Goal: Task Accomplishment & Management: Manage account settings

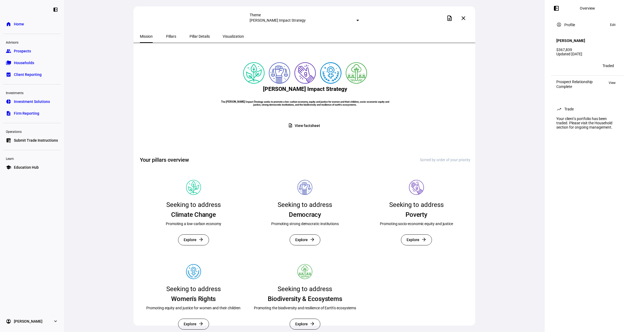
click at [26, 142] on span "Submit Trade Instructions" at bounding box center [36, 139] width 44 height 5
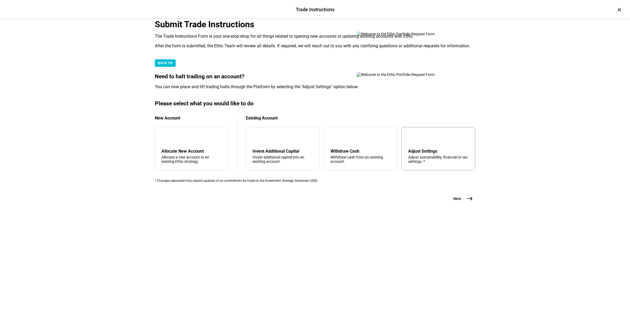
click at [407, 170] on div "tune Adjust Settings Adjust sustainability, financial or tax settings. *" at bounding box center [438, 148] width 74 height 43
click at [480, 220] on div "Submit Trade Instructions The Trade Instructions Form is your one-stop-shop for…" at bounding box center [314, 119] width 337 height 200
click at [466, 204] on span "east" at bounding box center [470, 198] width 11 height 11
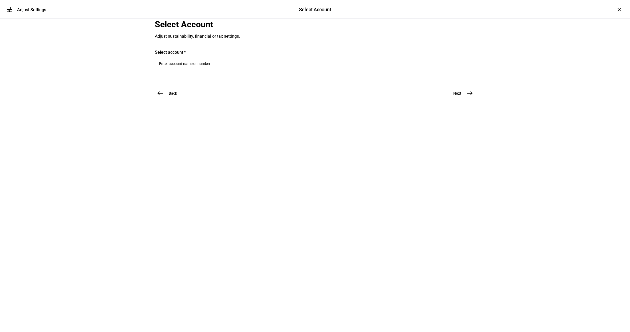
scroll to position [0, 0]
drag, startPoint x: 204, startPoint y: 130, endPoint x: 201, endPoint y: 129, distance: 3.2
click at [203, 66] on input "Number" at bounding box center [315, 63] width 312 height 4
type input "[PERSON_NAME]"
click at [207, 167] on div "[PERSON_NAME] Individual 4247 warning Trading Halted" at bounding box center [229, 163] width 101 height 14
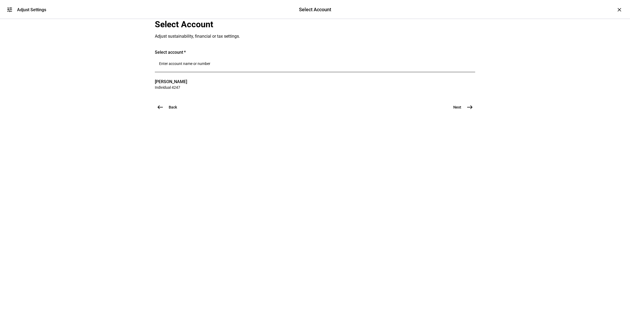
click at [211, 66] on input "Number" at bounding box center [315, 63] width 312 height 4
type input "[PERSON_NAME]"
click at [199, 161] on span "[PERSON_NAME]" at bounding box center [230, 160] width 98 height 6
click at [470, 110] on mat-icon "east" at bounding box center [470, 107] width 6 height 6
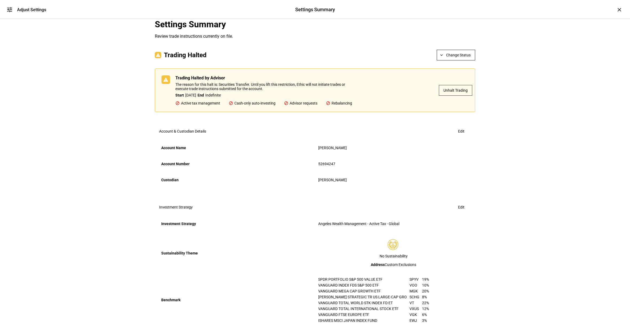
click at [463, 96] on span "Unhalt Trading" at bounding box center [455, 90] width 24 height 11
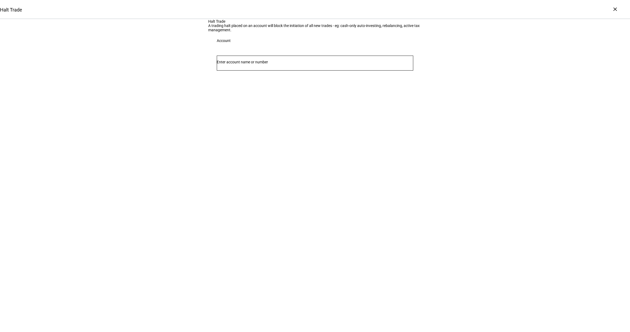
click at [414, 84] on div "Account" at bounding box center [315, 66] width 214 height 35
click at [518, 84] on div "Halt Trade A trading halt placed on an account will block the initiation of all…" at bounding box center [315, 51] width 630 height 65
click at [612, 11] on div "×" at bounding box center [615, 9] width 9 height 9
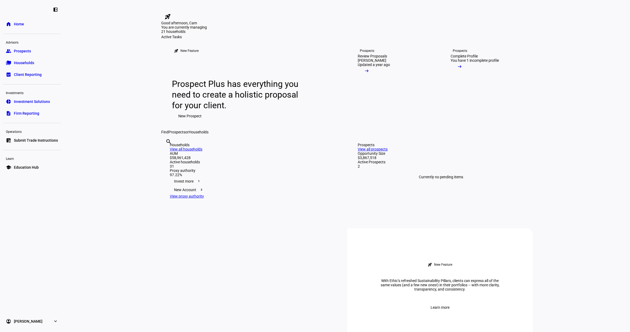
click at [31, 141] on span "Submit Trade Instructions" at bounding box center [36, 139] width 44 height 5
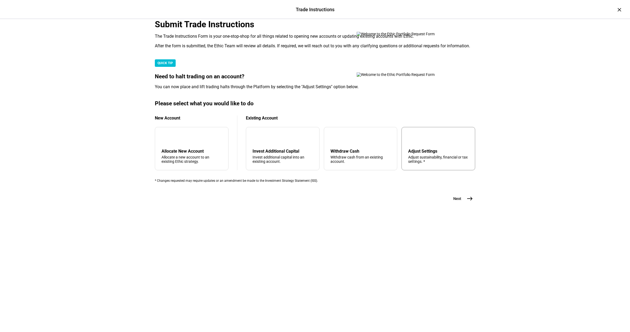
click at [415, 153] on div "Adjust Settings" at bounding box center [438, 150] width 60 height 5
click at [522, 259] on div "Trade Instructions Trade Instructions × Submit Trade Instructions The Trade Ins…" at bounding box center [315, 166] width 630 height 332
drag, startPoint x: 472, startPoint y: 306, endPoint x: 466, endPoint y: 305, distance: 6.9
click at [472, 202] on mat-icon "east" at bounding box center [470, 198] width 6 height 6
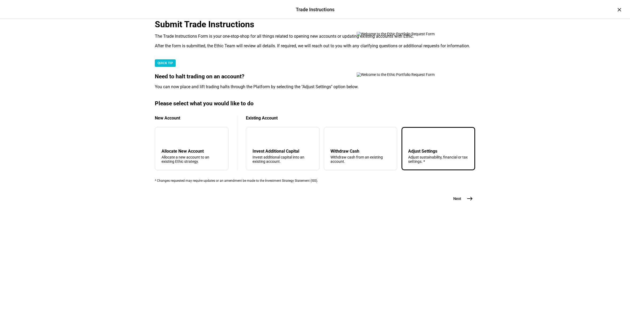
scroll to position [0, 0]
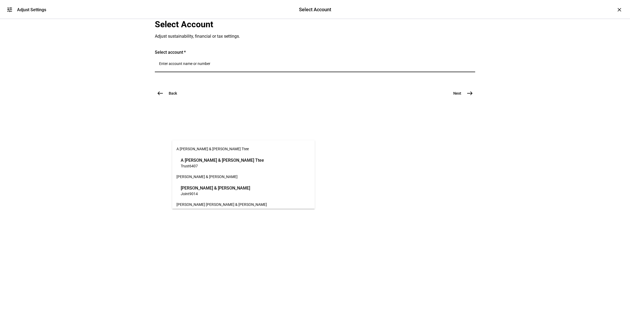
click at [258, 66] on input "Number" at bounding box center [315, 63] width 312 height 4
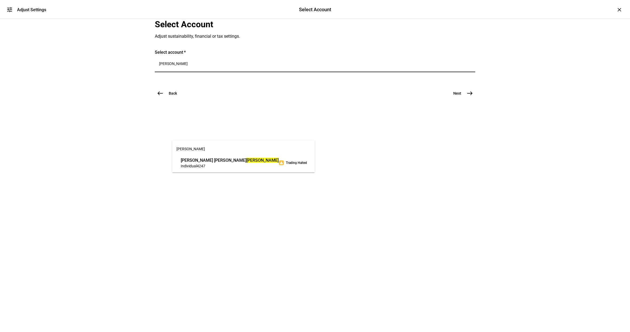
type input "[PERSON_NAME]"
click at [216, 168] on span "Individual 4247" at bounding box center [230, 165] width 98 height 5
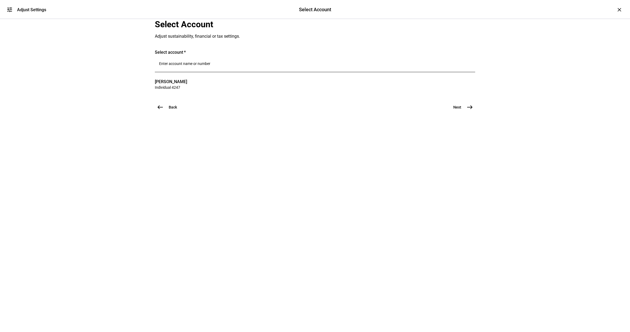
click at [471, 110] on mat-icon "east" at bounding box center [470, 107] width 6 height 6
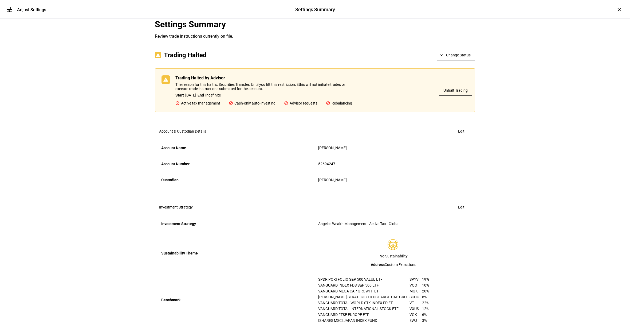
click at [443, 97] on span at bounding box center [455, 90] width 33 height 13
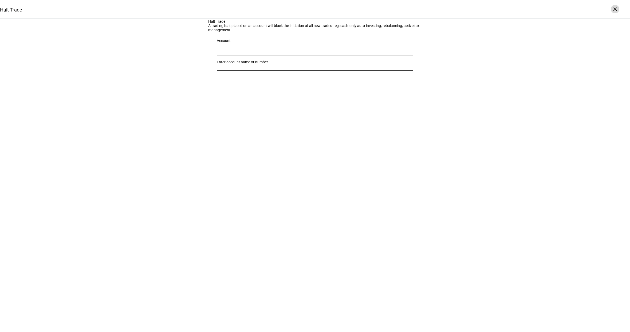
click at [616, 10] on div "×" at bounding box center [615, 9] width 9 height 9
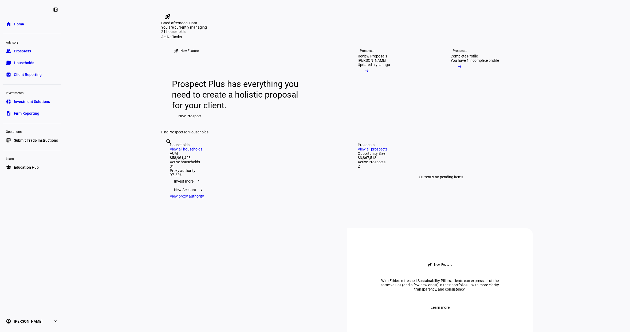
click at [23, 137] on span "Submit Trade Instructions" at bounding box center [36, 139] width 44 height 5
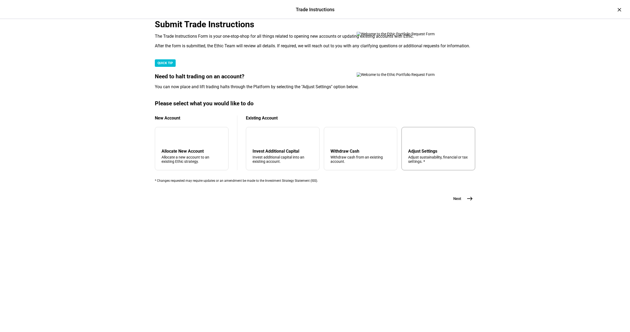
click at [428, 153] on div "Adjust Settings" at bounding box center [438, 150] width 60 height 5
click at [467, 202] on mat-icon "east" at bounding box center [470, 198] width 6 height 6
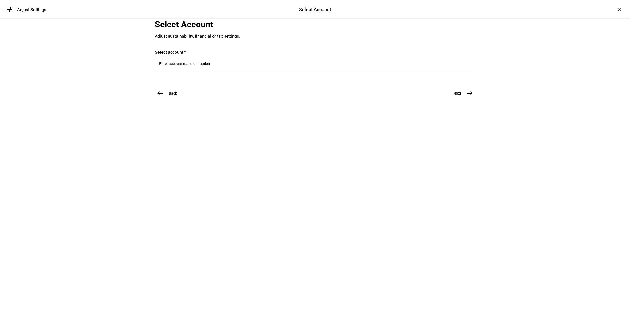
click at [250, 72] on div at bounding box center [315, 64] width 312 height 15
type input "[PERSON_NAME]"
click at [222, 162] on span "[PERSON_NAME]" at bounding box center [230, 160] width 98 height 6
click at [471, 110] on mat-icon "east" at bounding box center [470, 107] width 6 height 6
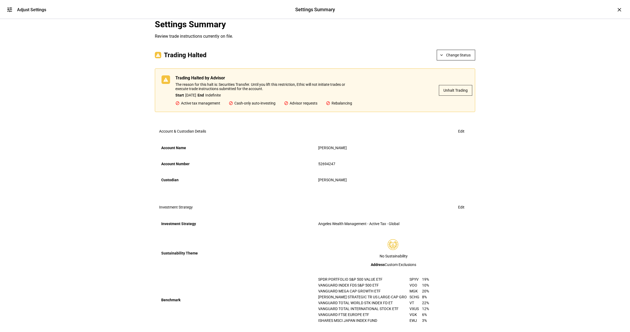
click at [554, 107] on div "tune Adjust Settings Settings Summary Settings Summary Adjust Settings × Settin…" at bounding box center [315, 166] width 630 height 332
click at [465, 60] on span "Change Status" at bounding box center [458, 55] width 25 height 11
click at [462, 118] on span "Unhalt Trading" at bounding box center [460, 119] width 24 height 4
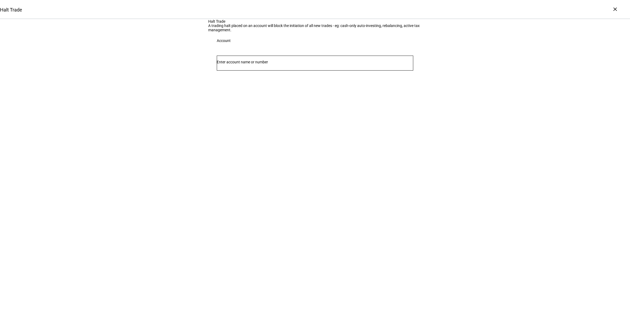
click at [362, 197] on div "Halt Trade Halt Trade A trading halt placed on an account will block the initia…" at bounding box center [315, 166] width 630 height 332
